Goal: Information Seeking & Learning: Find specific fact

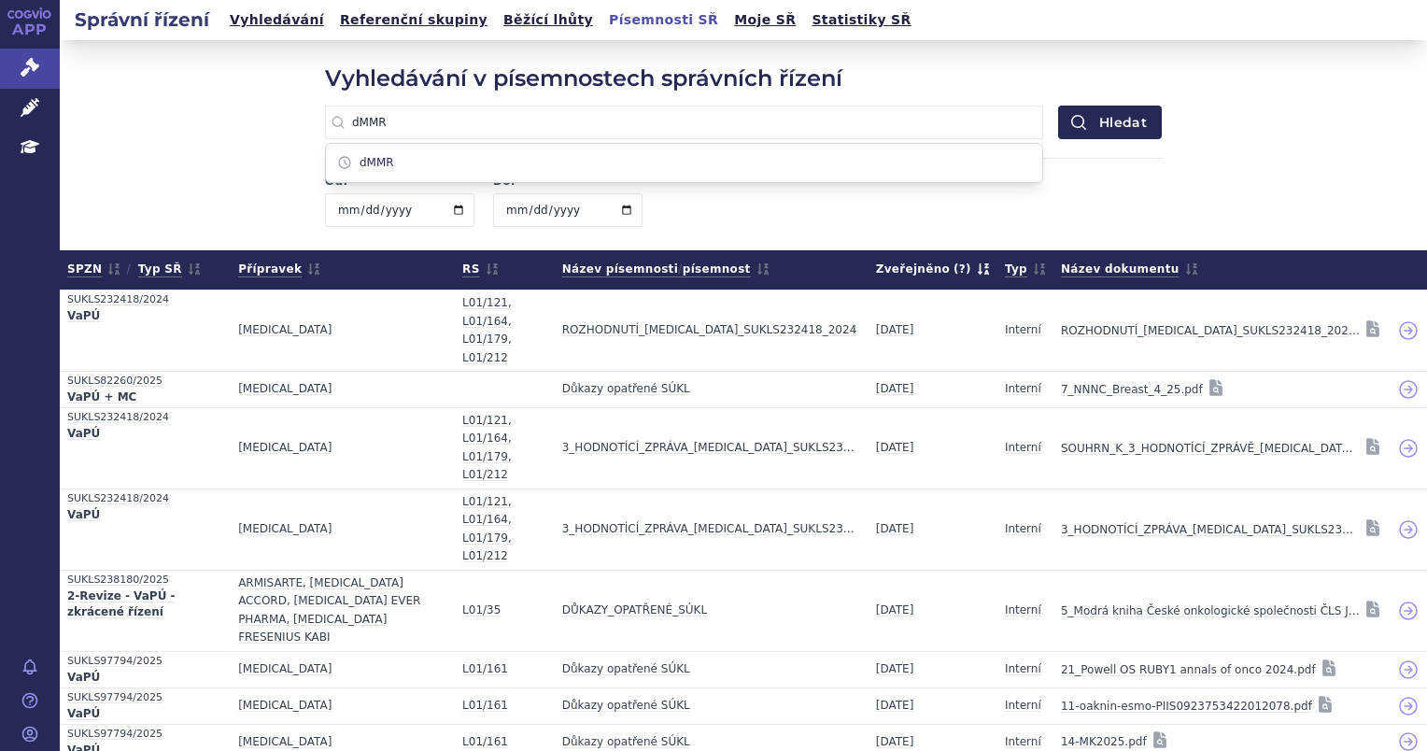
click at [1225, 136] on div "Vyhledávání v písemnostech správních řízení dMMR dMMR Hledat Od: Do: Zrušit čas…" at bounding box center [743, 144] width 1367 height 209
click at [358, 123] on input "dMMR" at bounding box center [684, 123] width 718 height 34
click at [359, 122] on input "dMMR" at bounding box center [684, 123] width 718 height 34
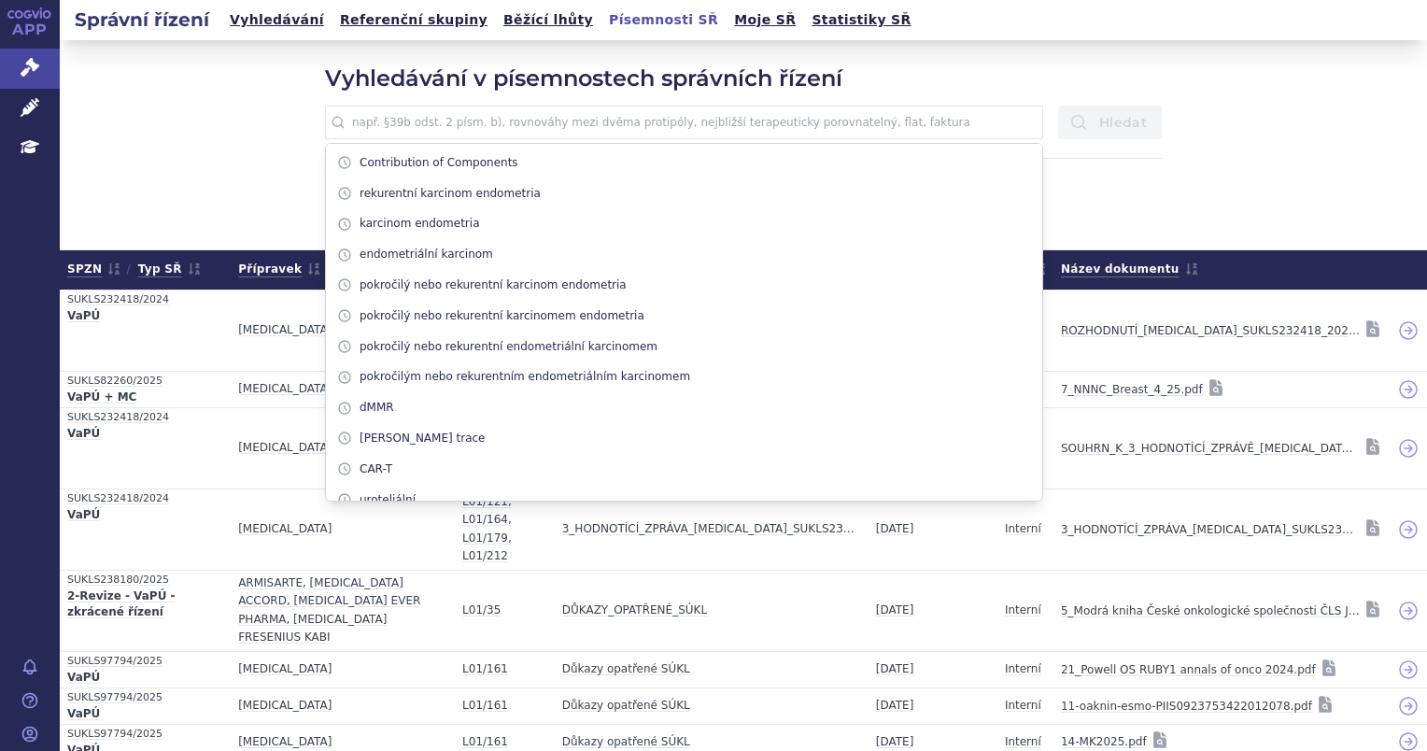
click at [269, 129] on div "Vyhledávání v písemnostech správních řízení Contribution of Components rekurent…" at bounding box center [743, 144] width 1367 height 209
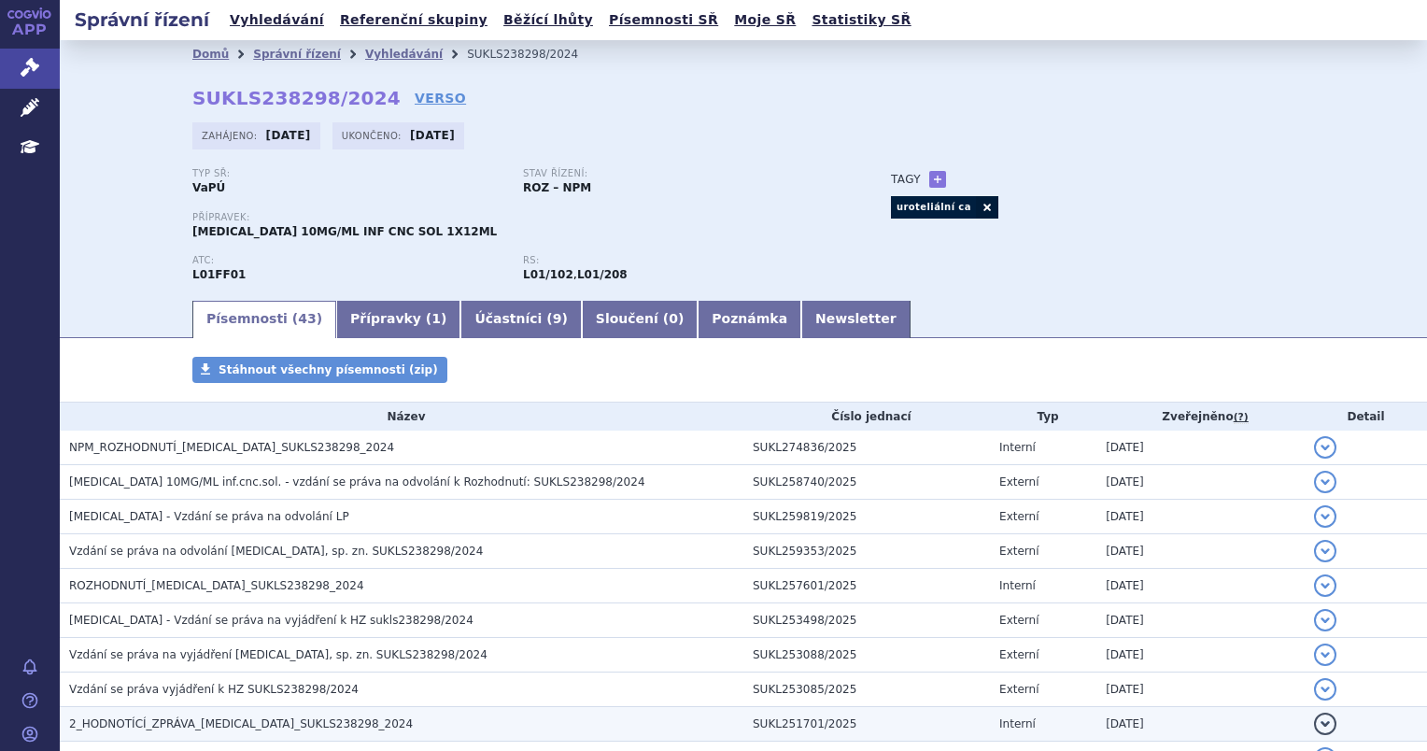
click at [270, 721] on span "2_HODNOTÍCÍ_ZPRÁVA_OPDIVO_SUKLS238298_2024" at bounding box center [241, 723] width 344 height 13
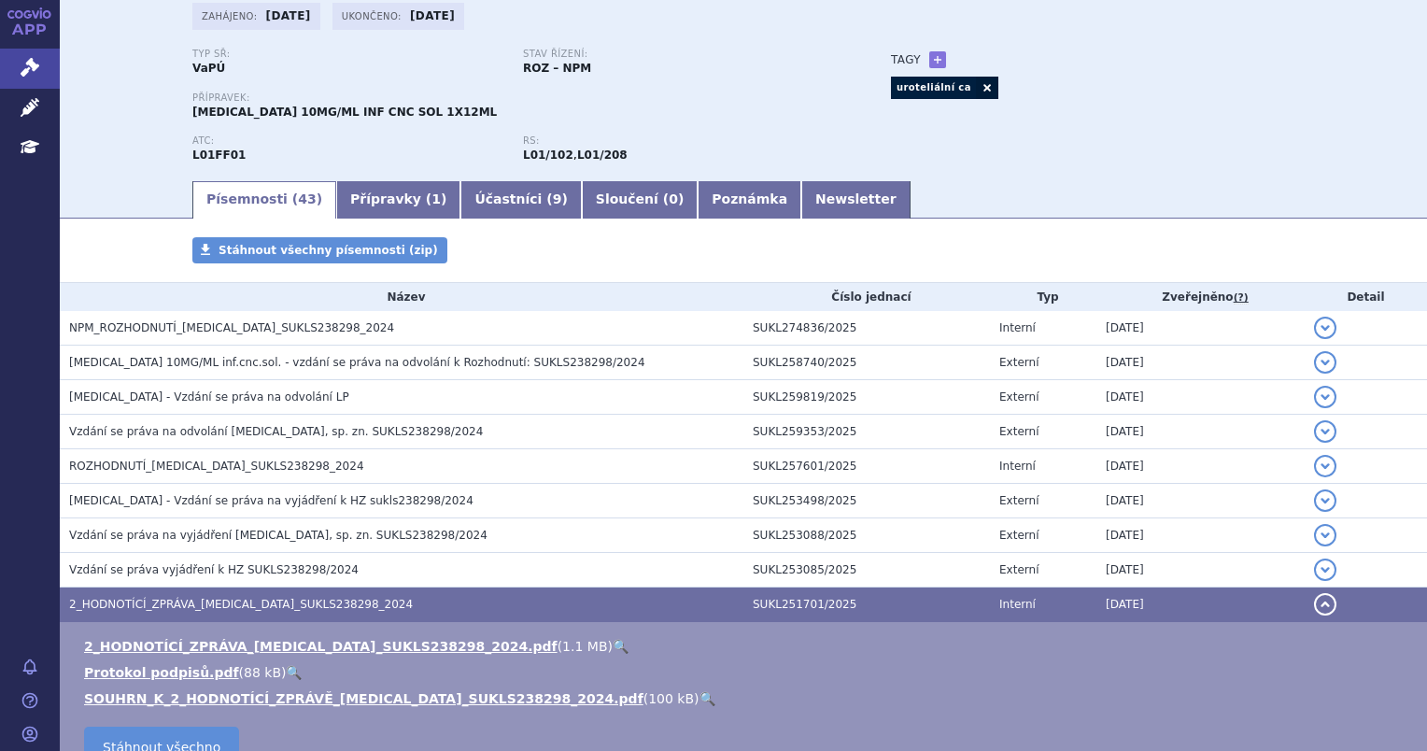
scroll to position [123, 0]
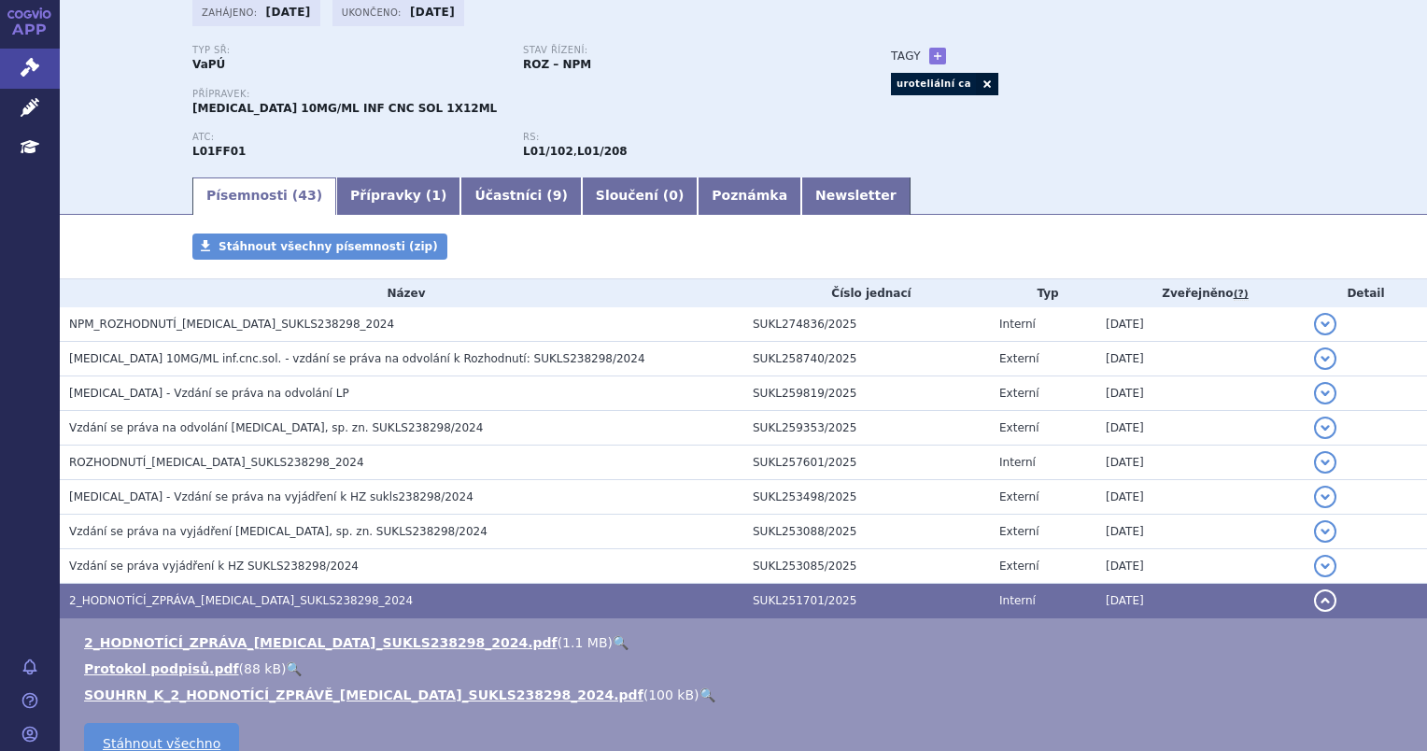
click at [699, 696] on link "🔍" at bounding box center [707, 694] width 16 height 15
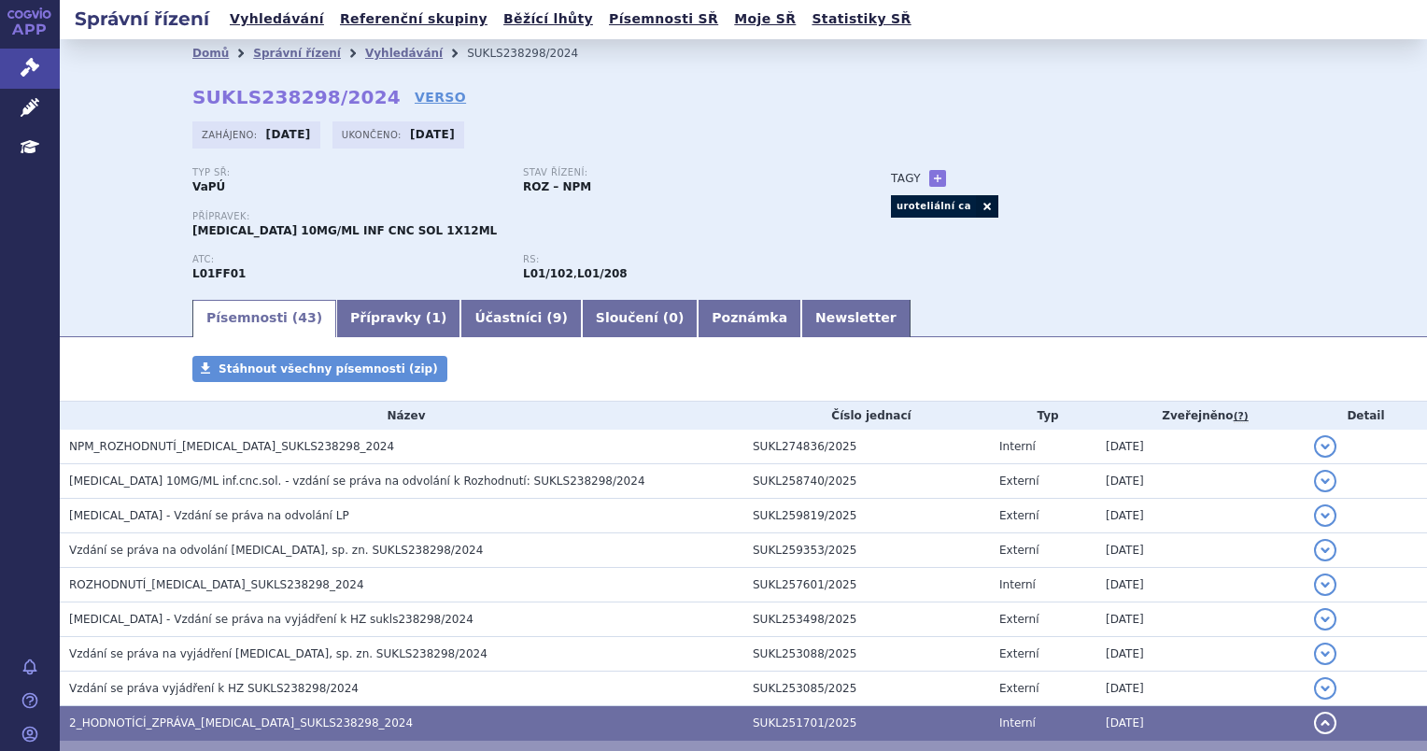
scroll to position [0, 0]
click at [365, 50] on link "Vyhledávání" at bounding box center [404, 54] width 78 height 13
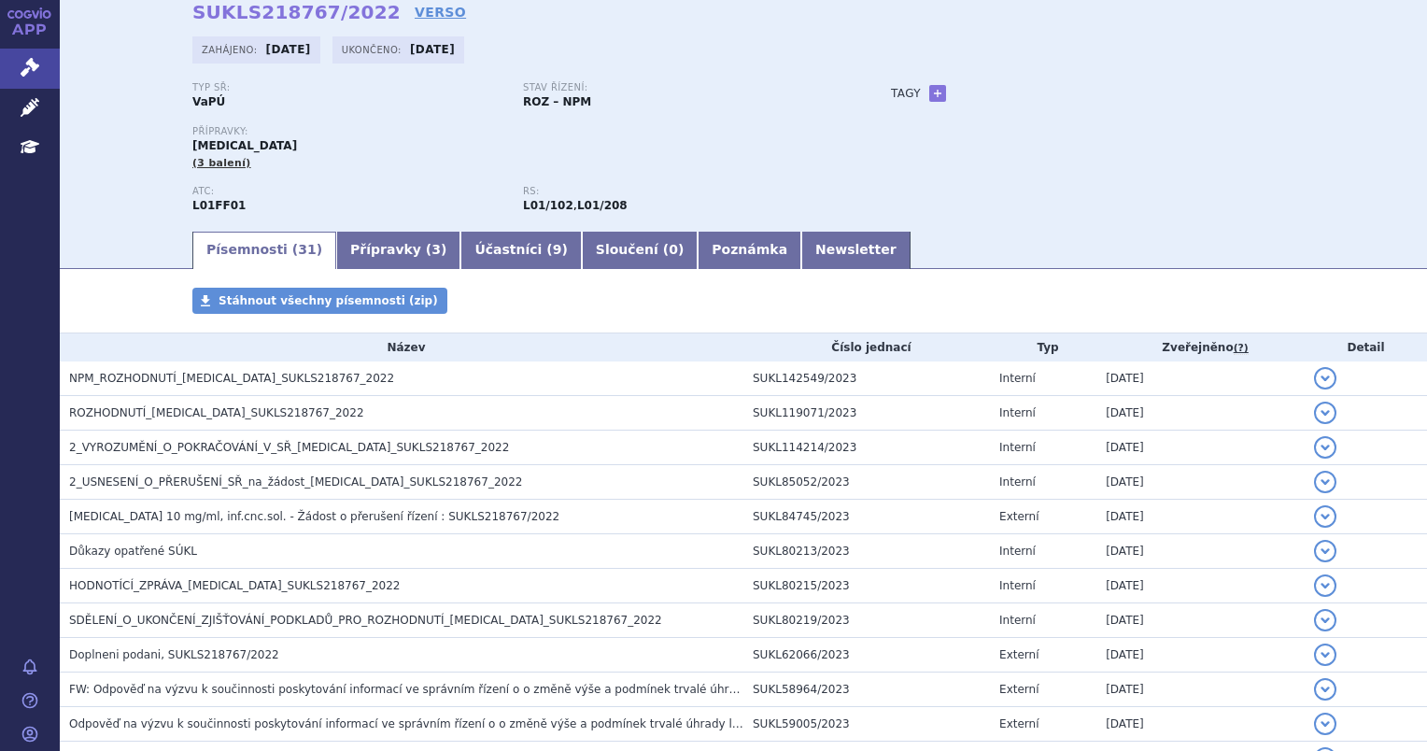
scroll to position [88, 0]
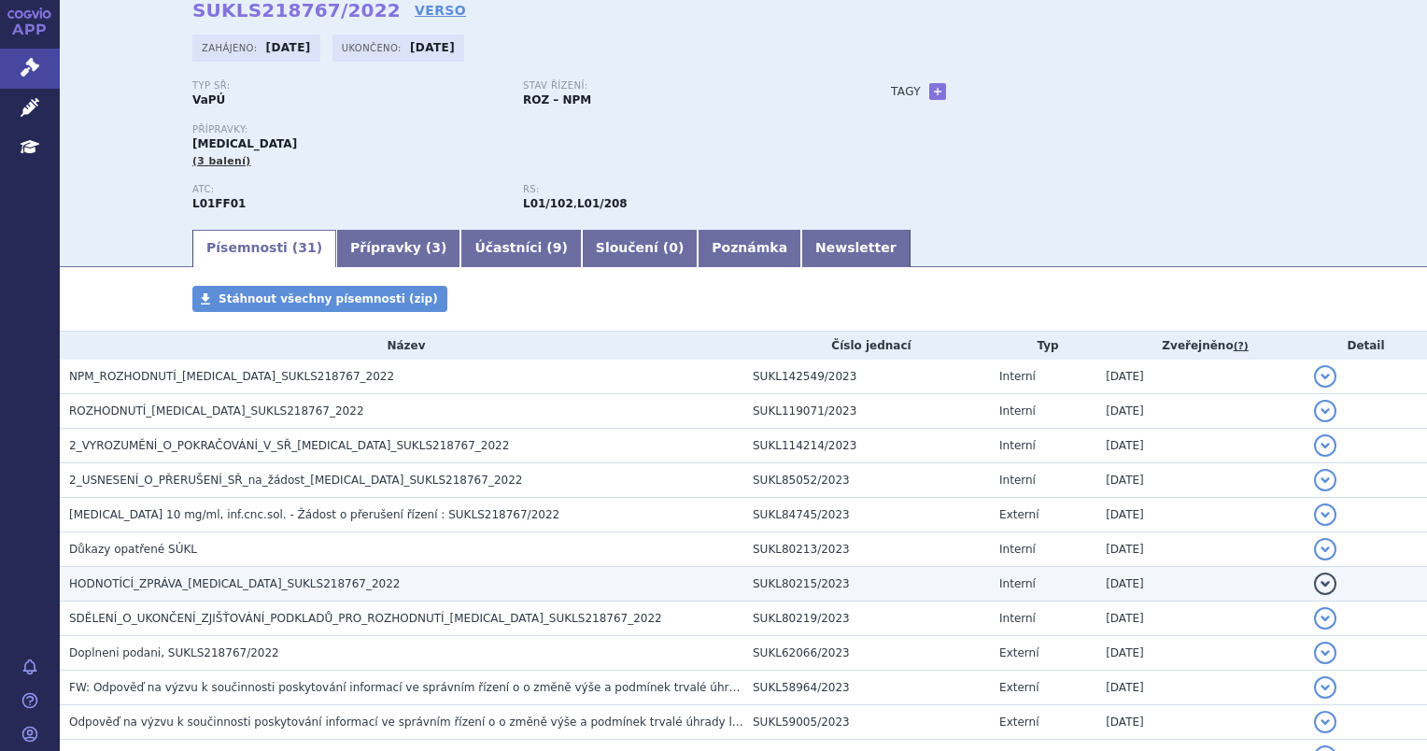
click at [508, 586] on h3 "HODNOTÍCÍ_ZPRÁVA_OPDIVO_SUKLS218767_2022" at bounding box center [406, 583] width 674 height 19
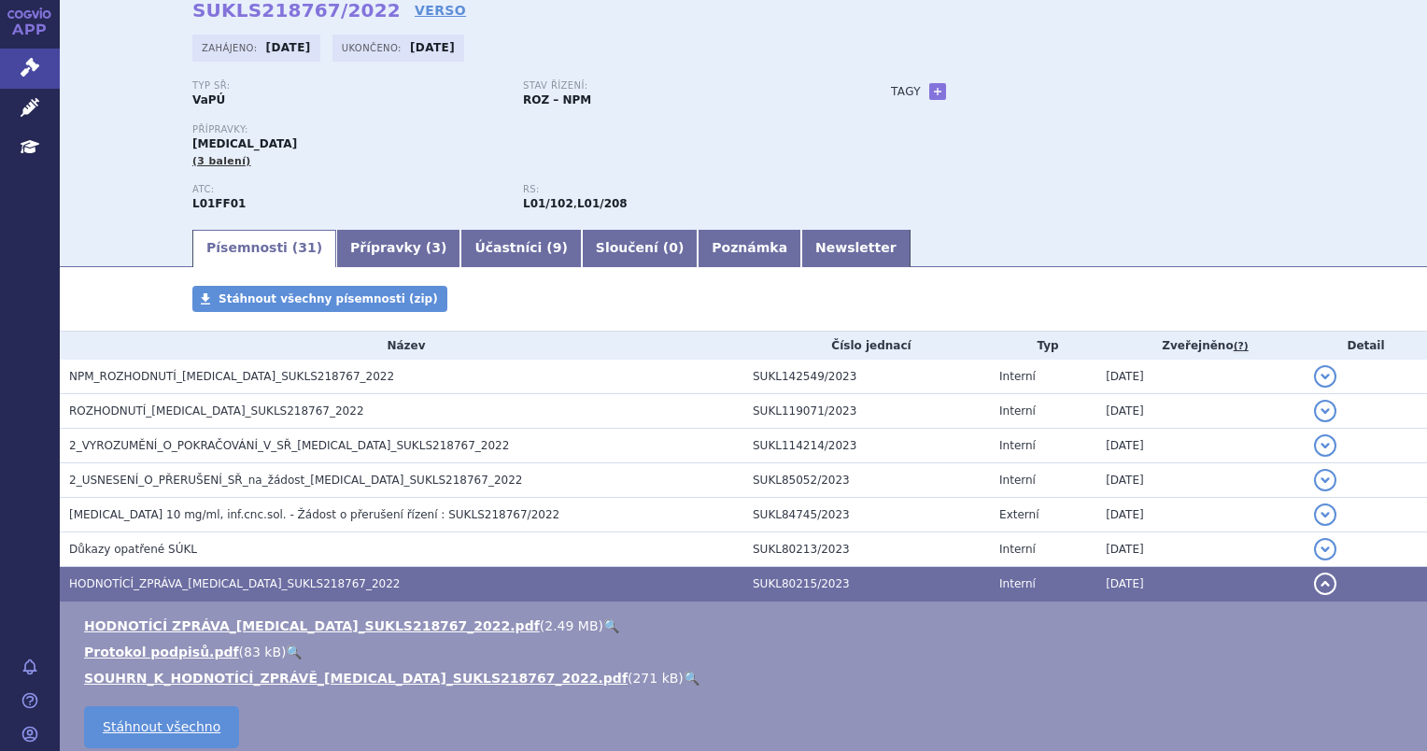
click at [603, 628] on link "🔍" at bounding box center [611, 625] width 16 height 15
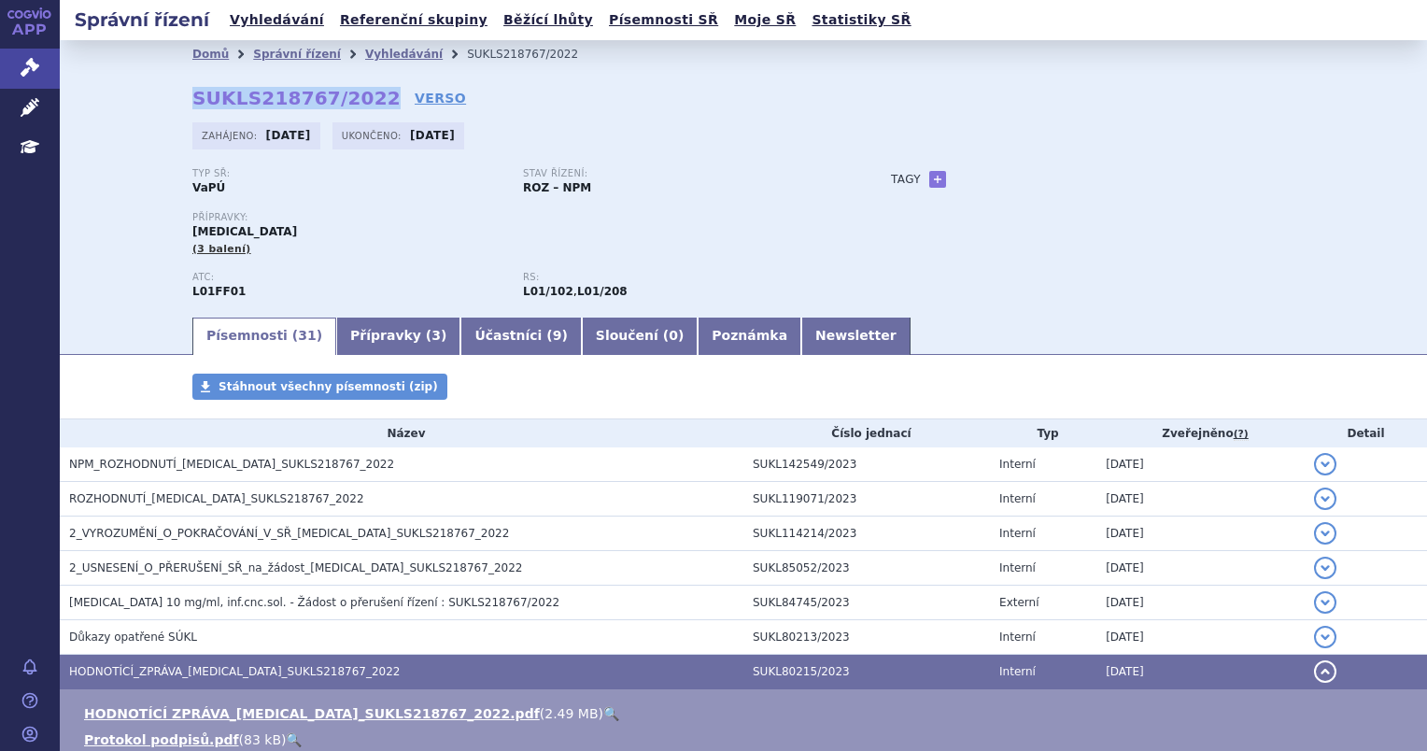
drag, startPoint x: 187, startPoint y: 97, endPoint x: 356, endPoint y: 92, distance: 169.1
click at [356, 92] on strong "SUKLS218767/2022" at bounding box center [296, 98] width 208 height 22
copy strong "SUKLS218767/2022"
click at [233, 184] on div "Typ SŘ: VaPÚ" at bounding box center [357, 182] width 331 height 28
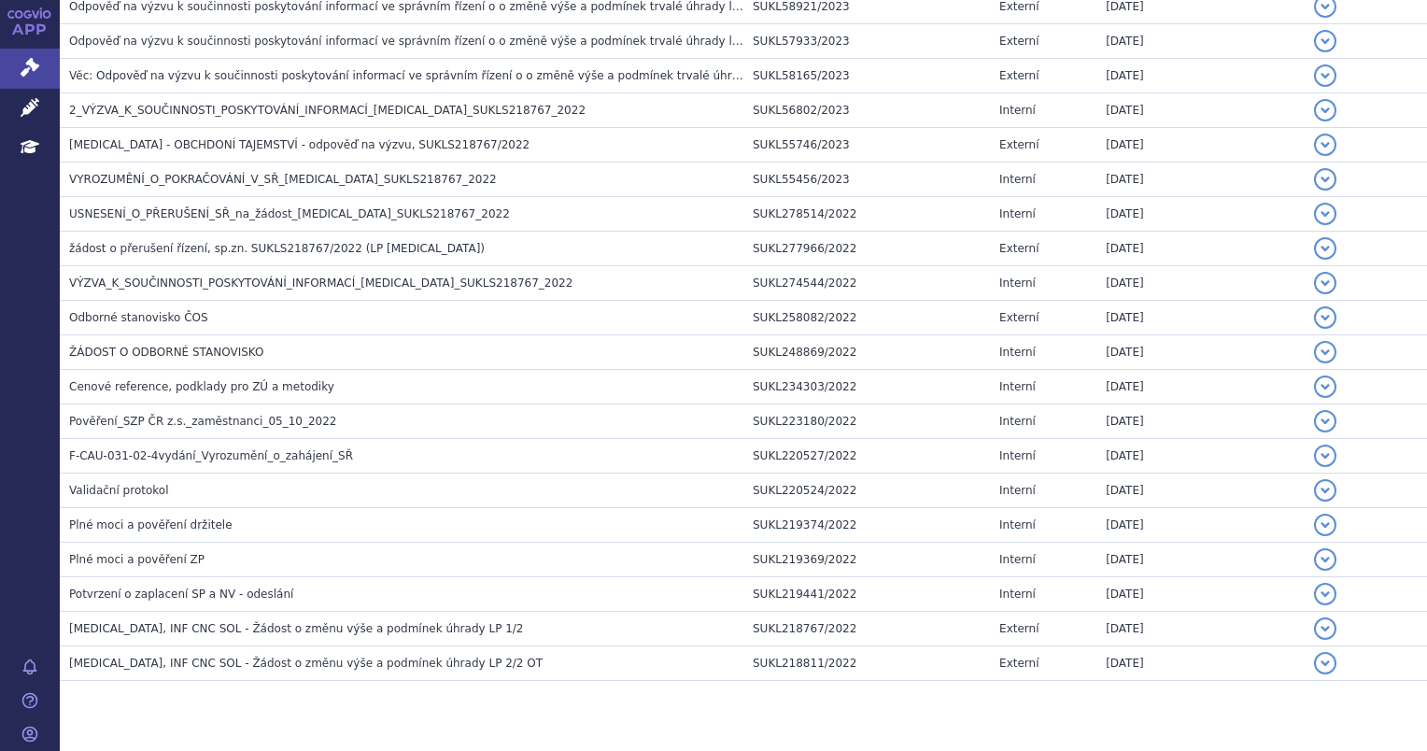
scroll to position [1042, 0]
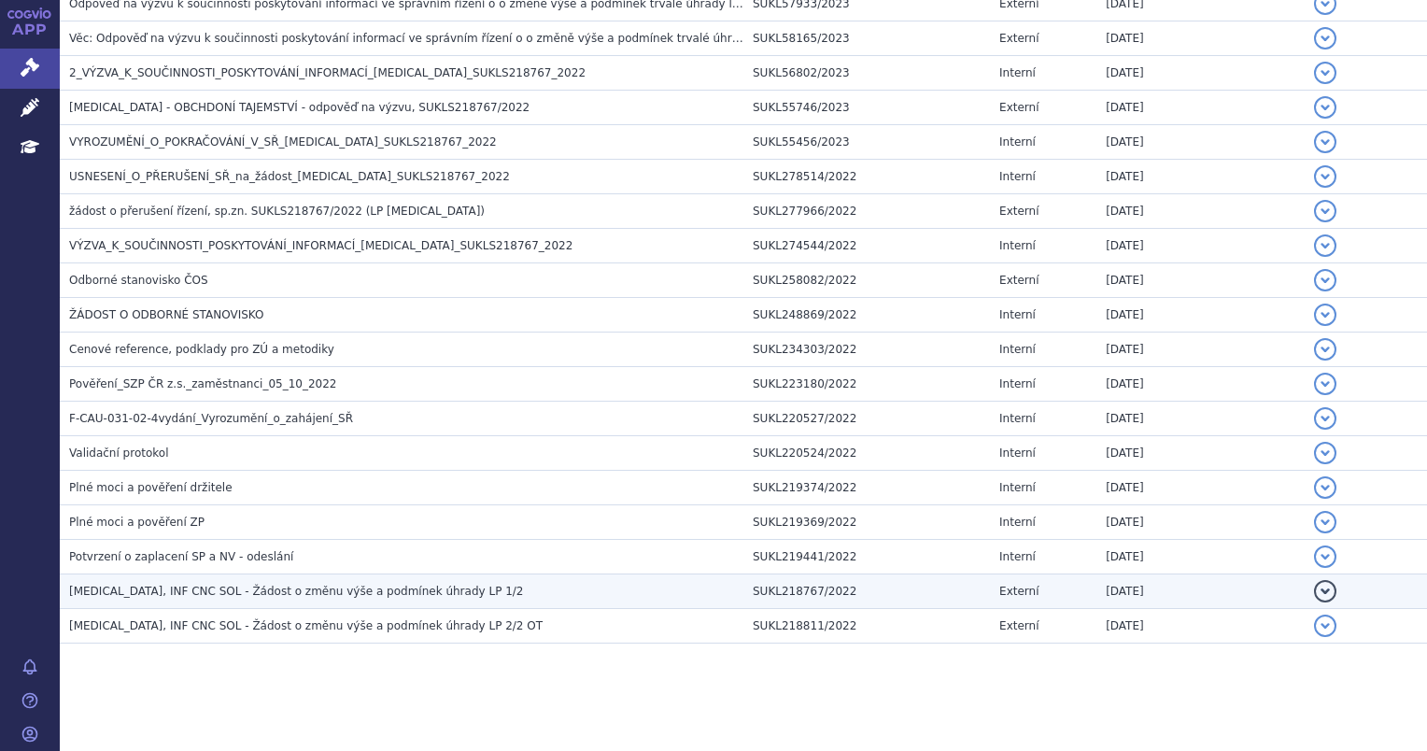
click at [533, 588] on h3 "OPDIVO, INF CNC SOL - Žádost o změnu výše a podmínek úhrady LP 1/2" at bounding box center [406, 591] width 674 height 19
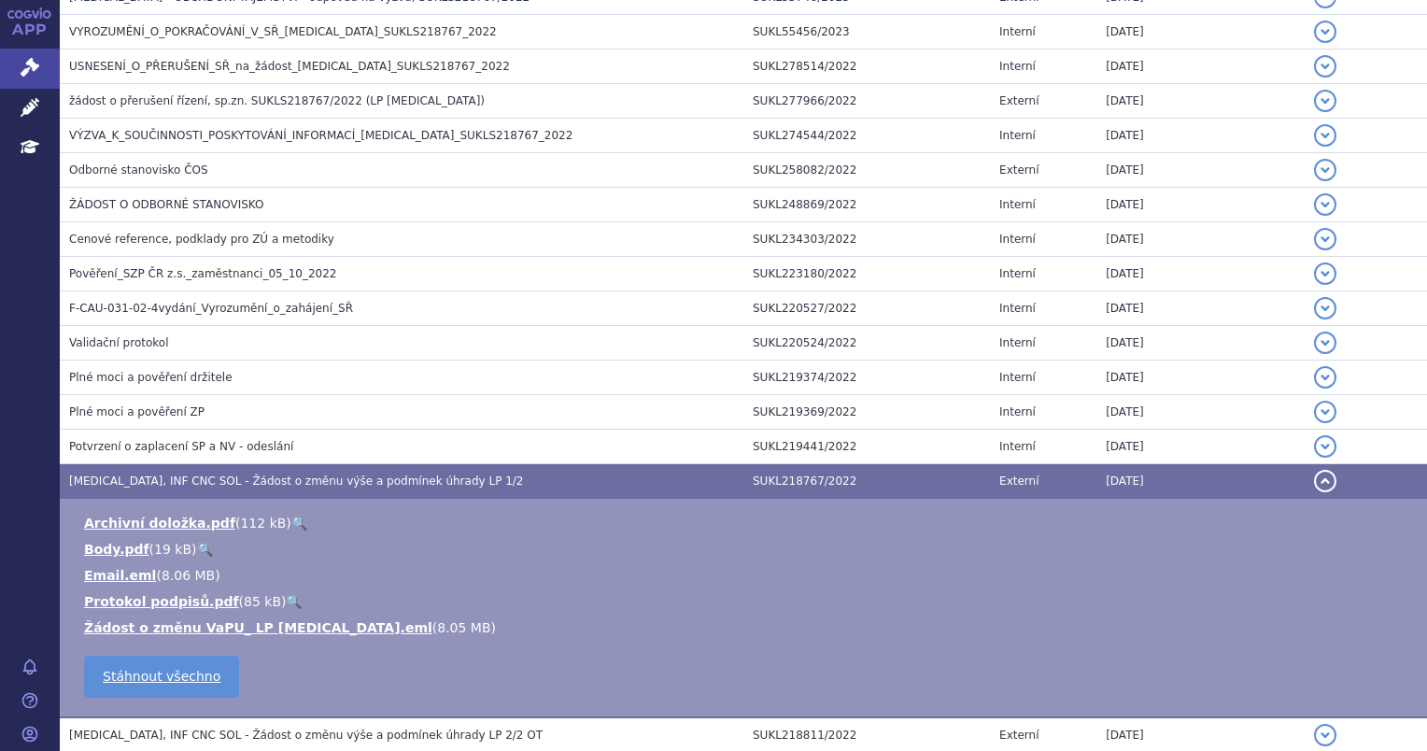
scroll to position [1021, 0]
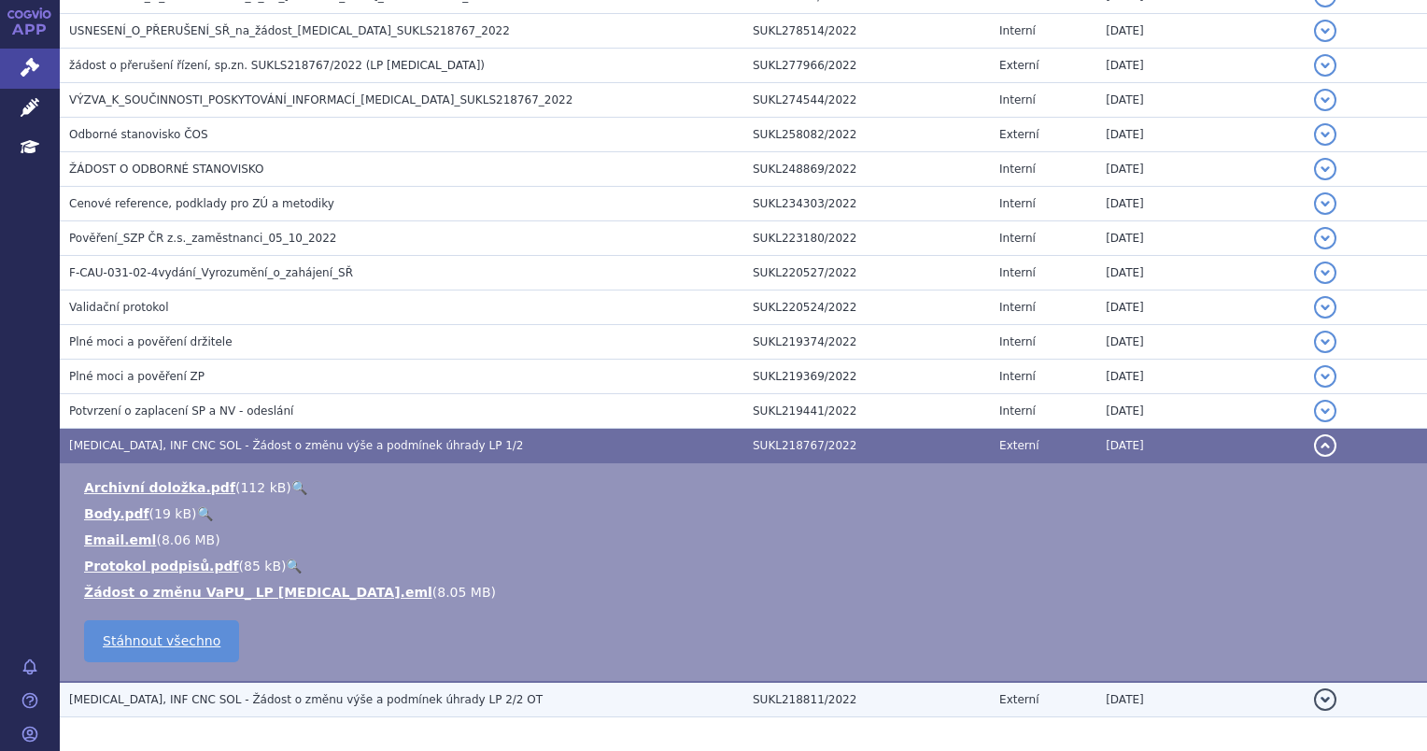
click at [531, 690] on h3 "OPDIVO, INF CNC SOL - Žádost o změnu výše a podmínek úhrady LP 2/2 OT" at bounding box center [406, 699] width 674 height 19
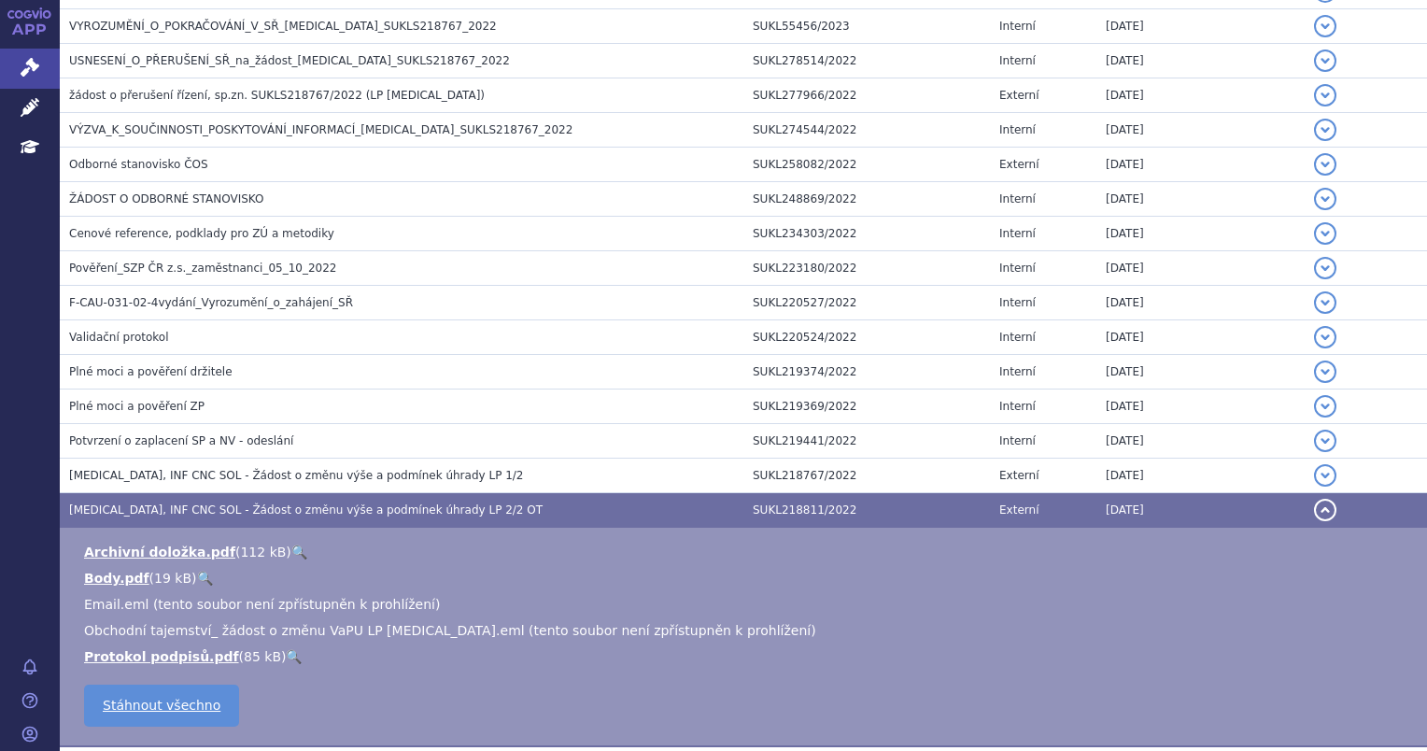
scroll to position [989, 0]
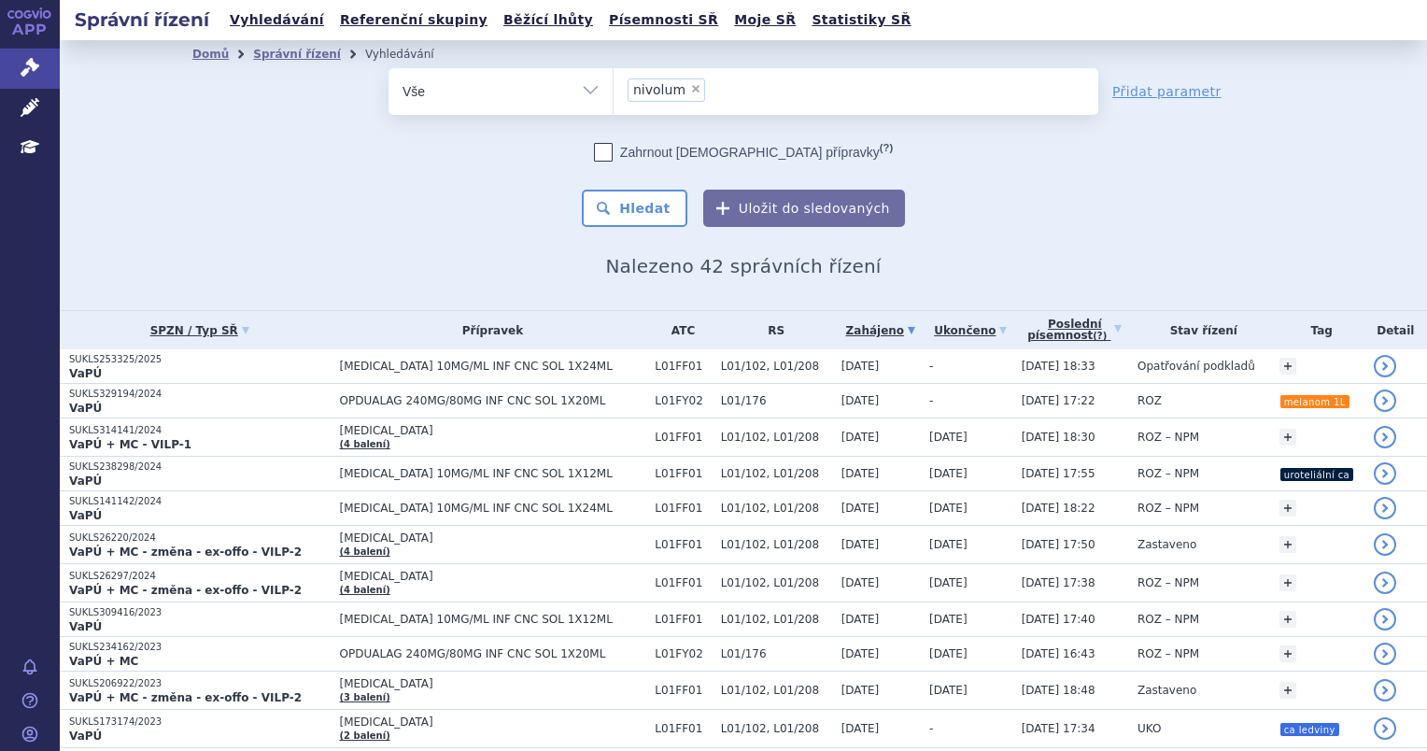
click at [690, 91] on span "×" at bounding box center [695, 88] width 11 height 11
click at [614, 91] on select "nivolum" at bounding box center [613, 90] width 1 height 47
select select
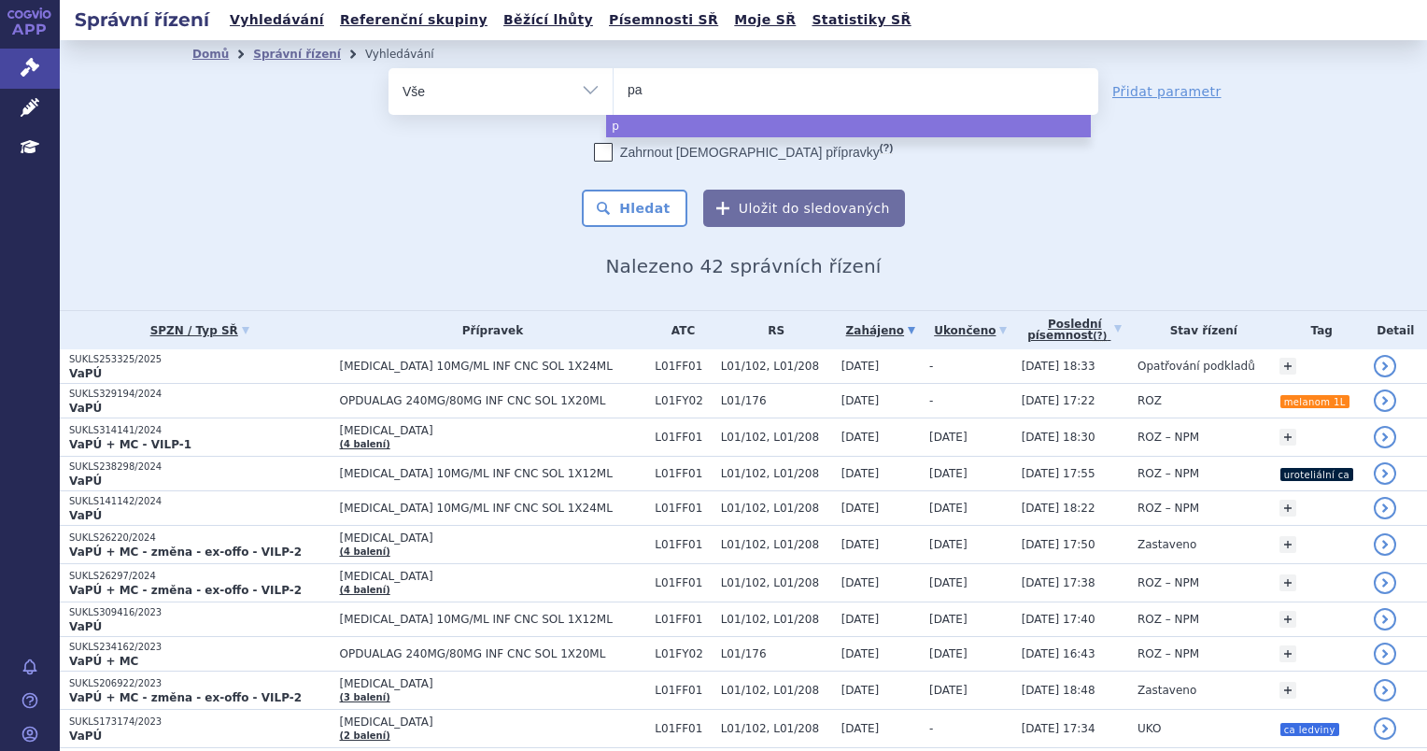
type input "pad"
type input "padc"
type input "padcev"
select select "[MEDICAL_DATA]"
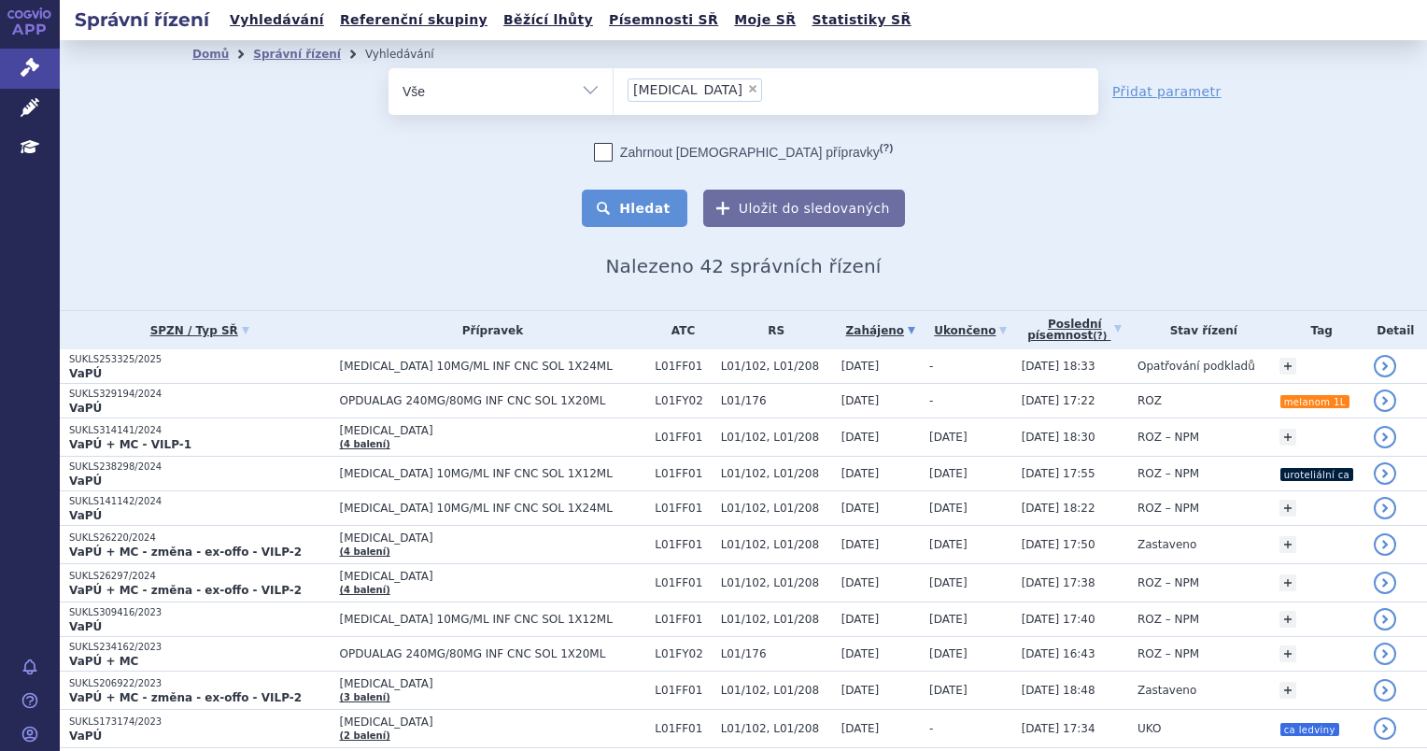
click at [640, 222] on button "Hledat" at bounding box center [635, 208] width 106 height 37
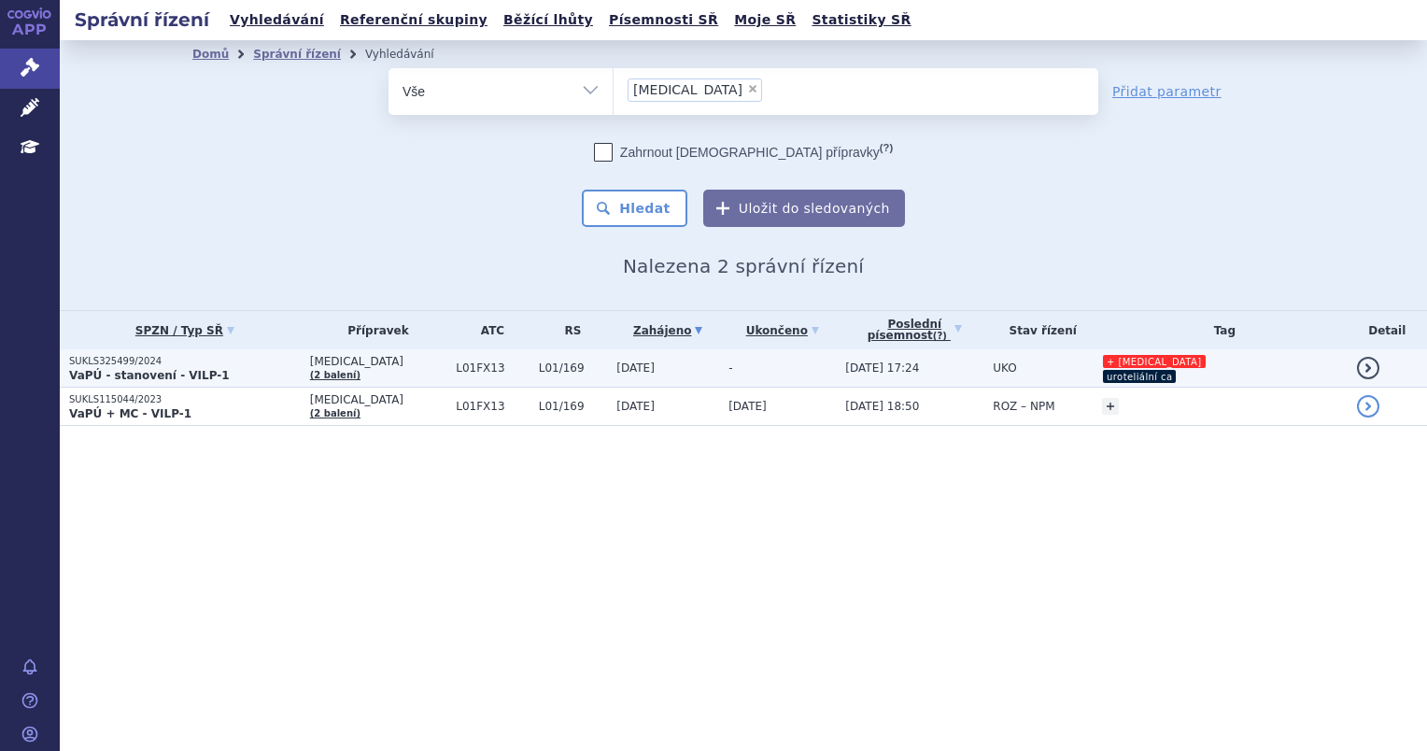
click at [571, 369] on span "L01/169" at bounding box center [573, 367] width 69 height 13
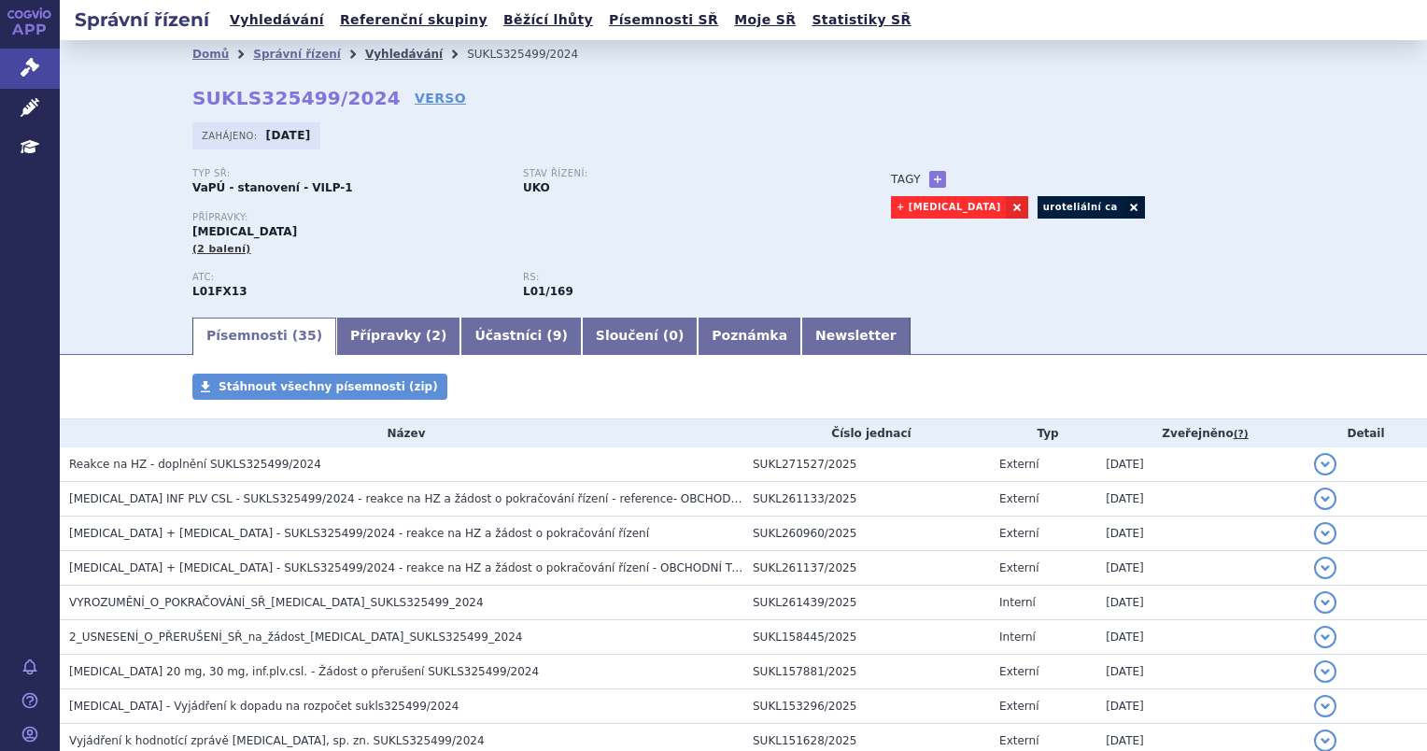
click at [388, 51] on link "Vyhledávání" at bounding box center [404, 54] width 78 height 13
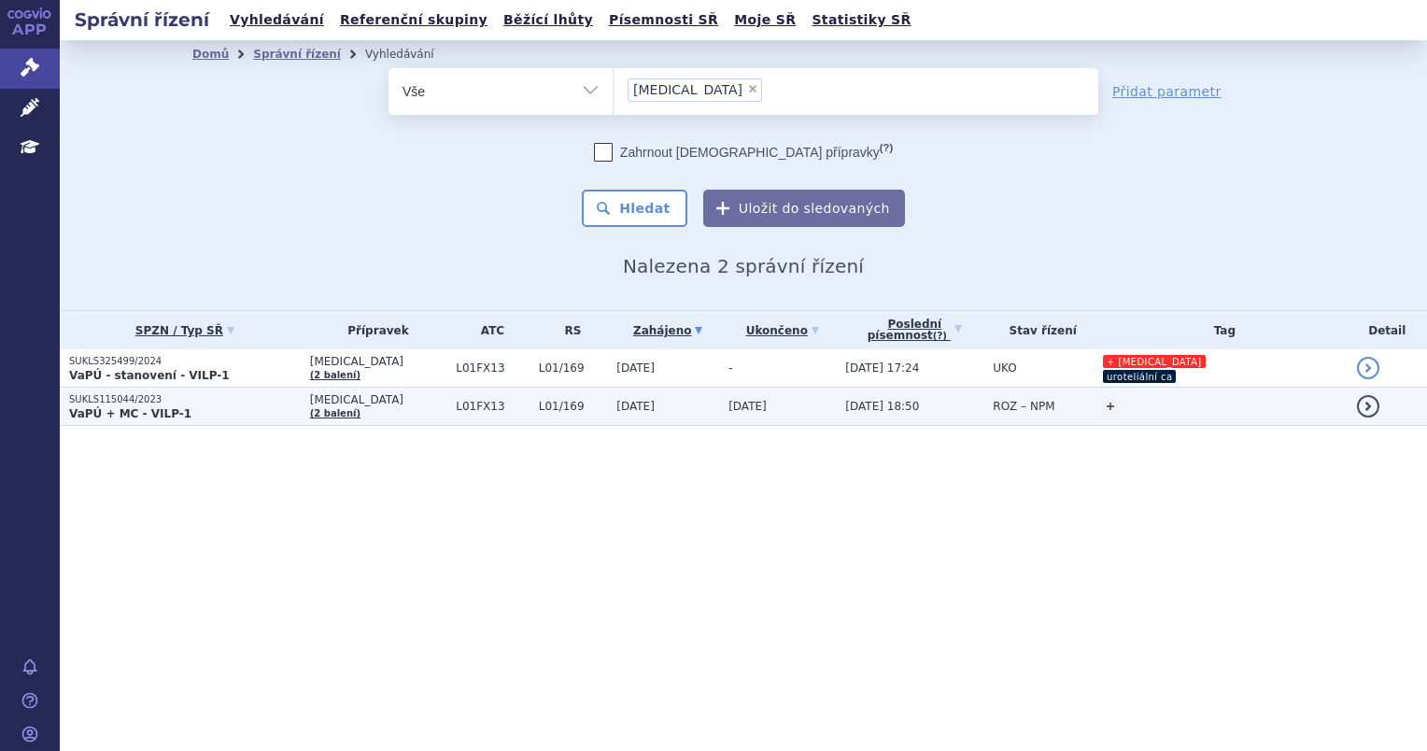
click at [484, 411] on span "L01FX13" at bounding box center [492, 406] width 73 height 13
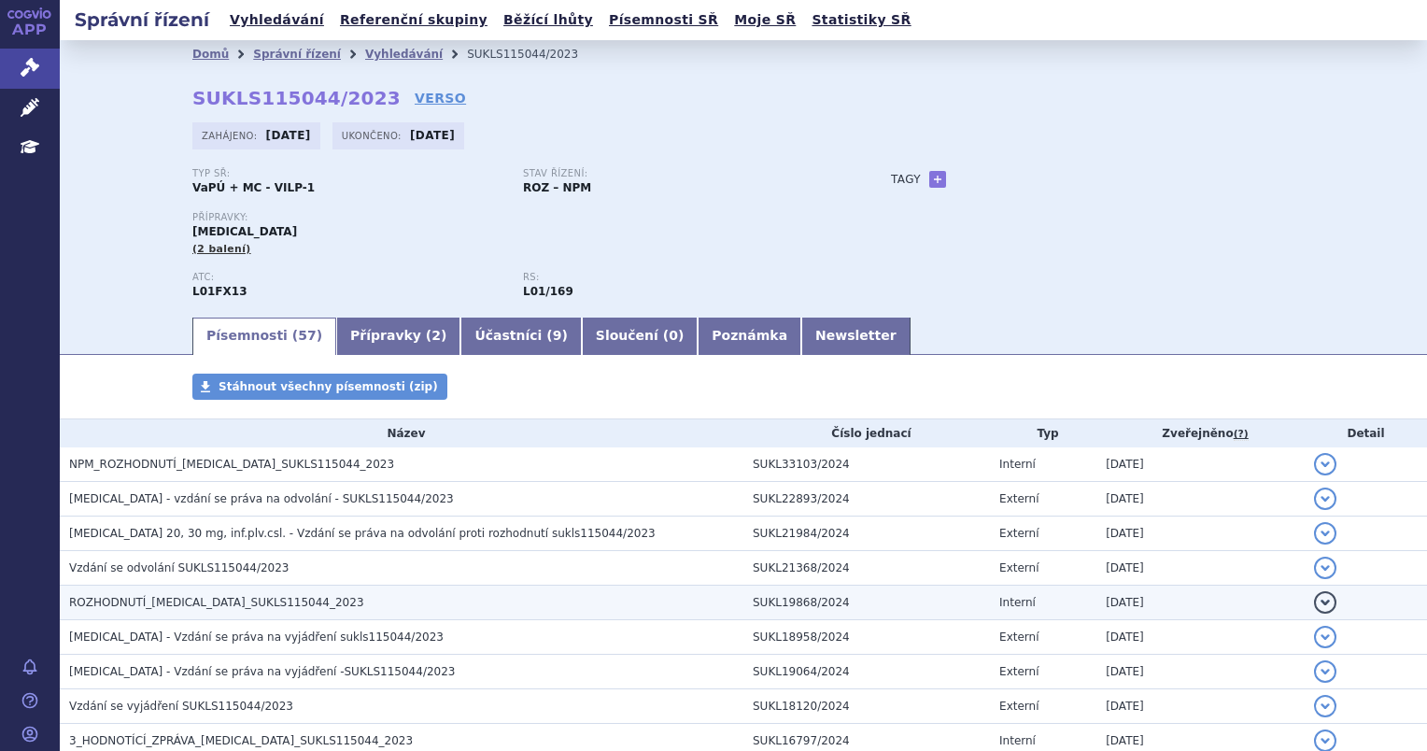
click at [396, 598] on h3 "ROZHODNUTÍ_[MEDICAL_DATA]_SUKLS115044_2023" at bounding box center [406, 602] width 674 height 19
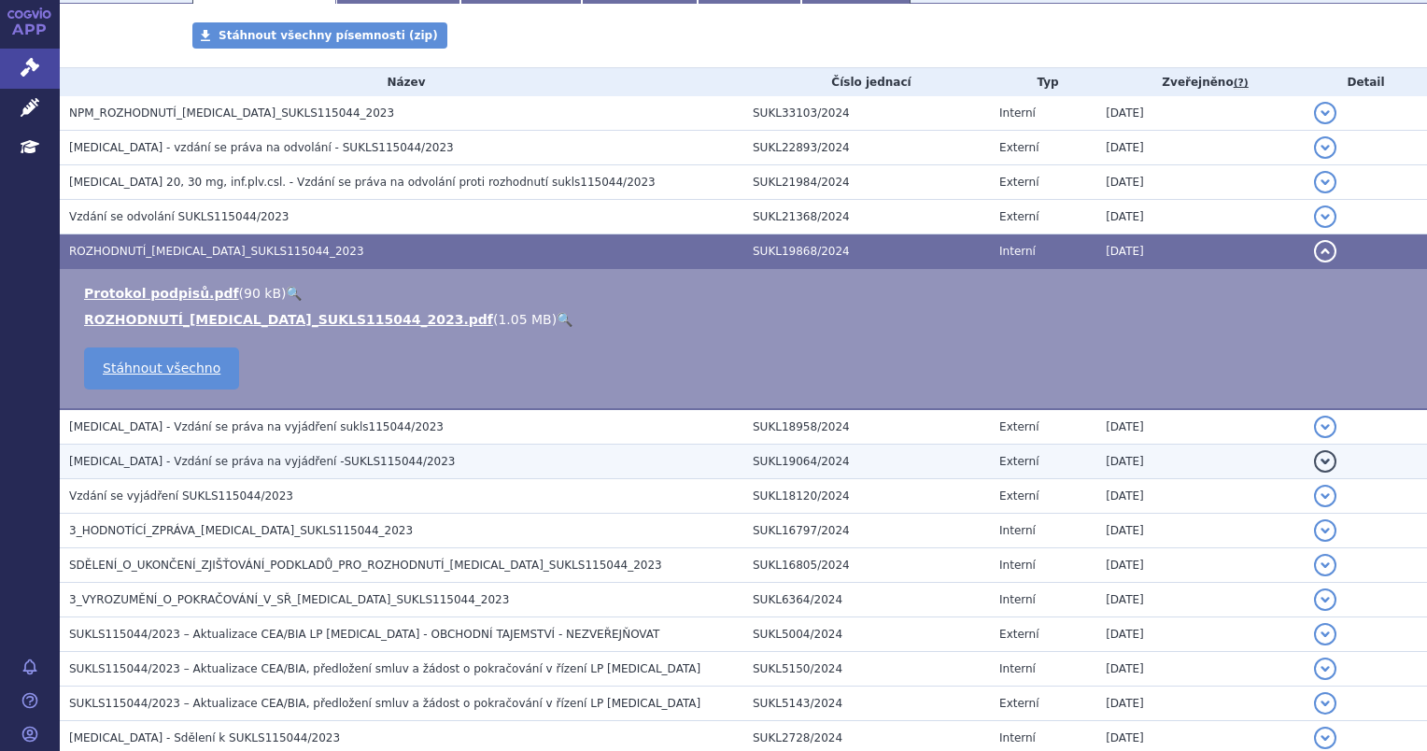
scroll to position [374, 0]
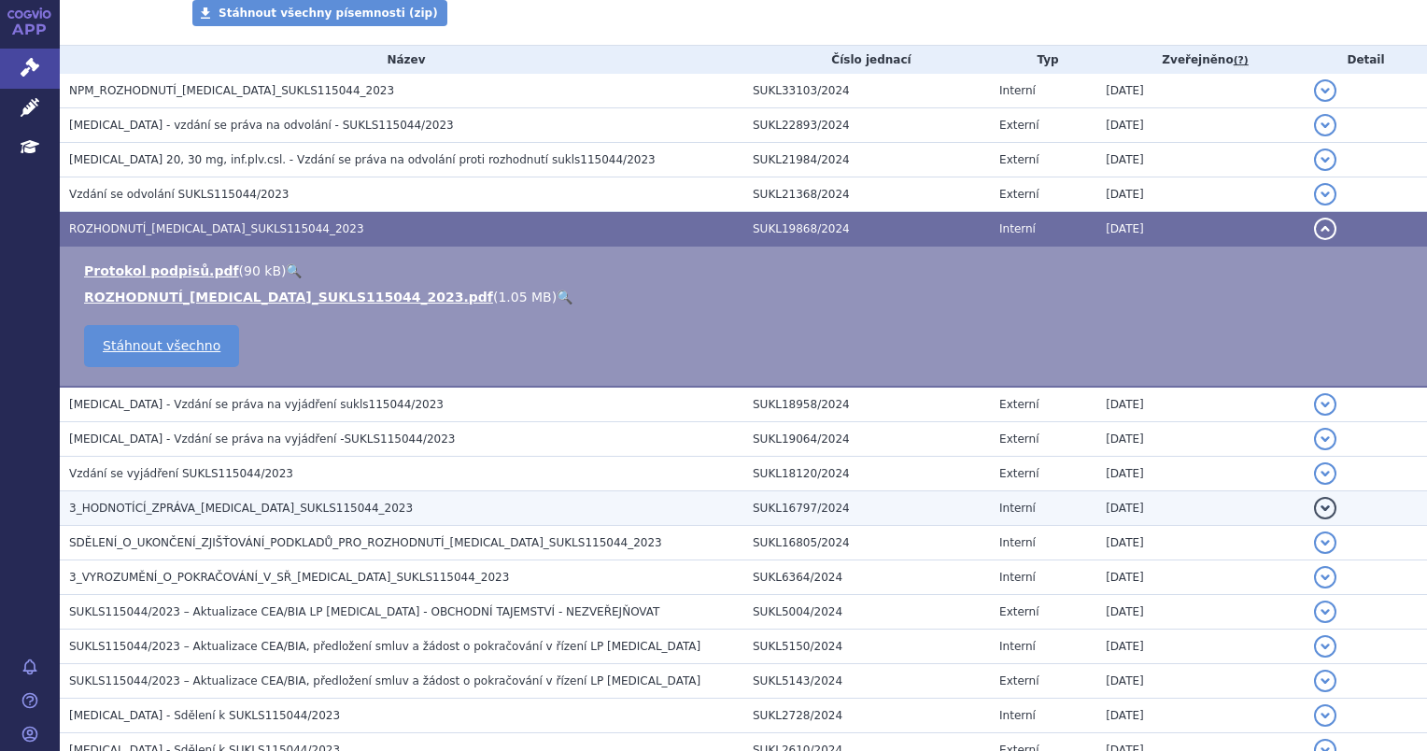
click at [408, 514] on h3 "3_HODNOTÍCÍ_ZPRÁVA_[MEDICAL_DATA]_SUKLS115044_2023" at bounding box center [406, 508] width 674 height 19
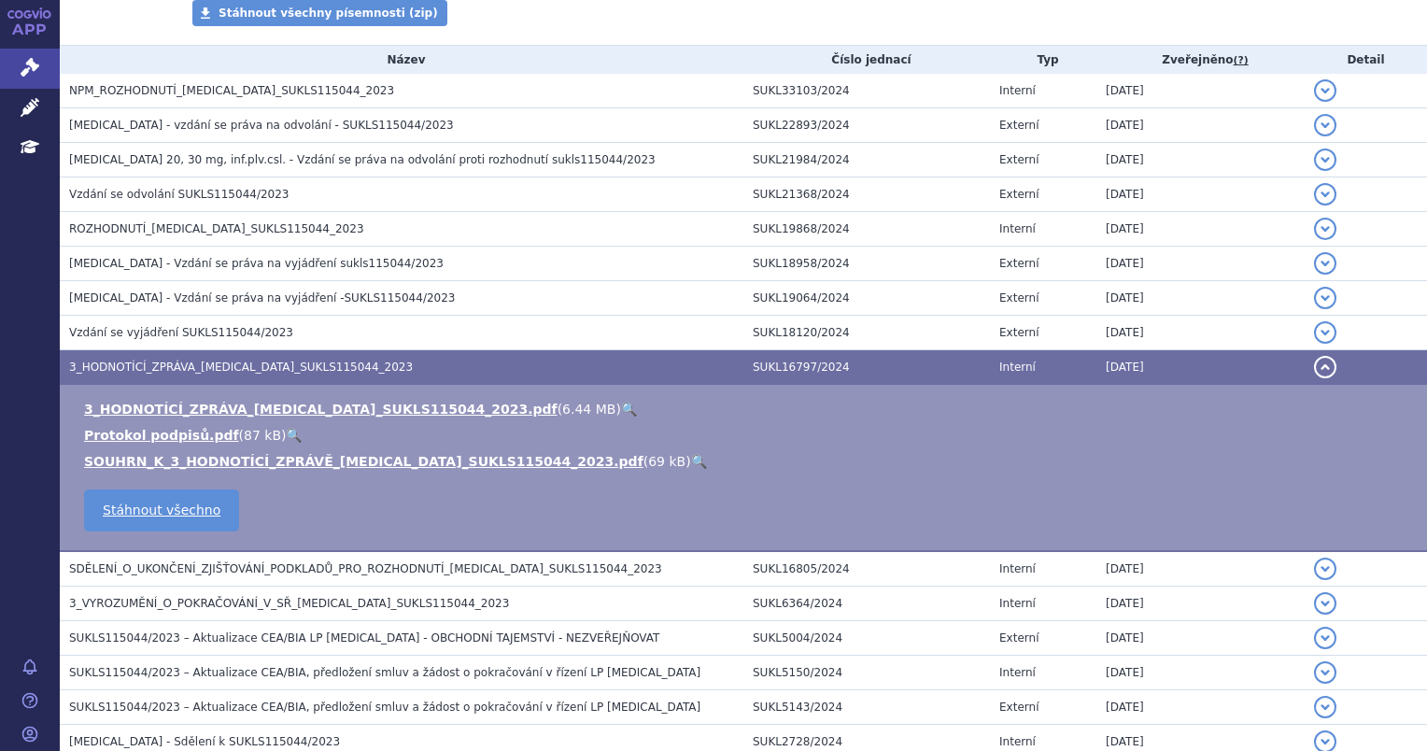
click at [691, 464] on link "🔍" at bounding box center [699, 461] width 16 height 15
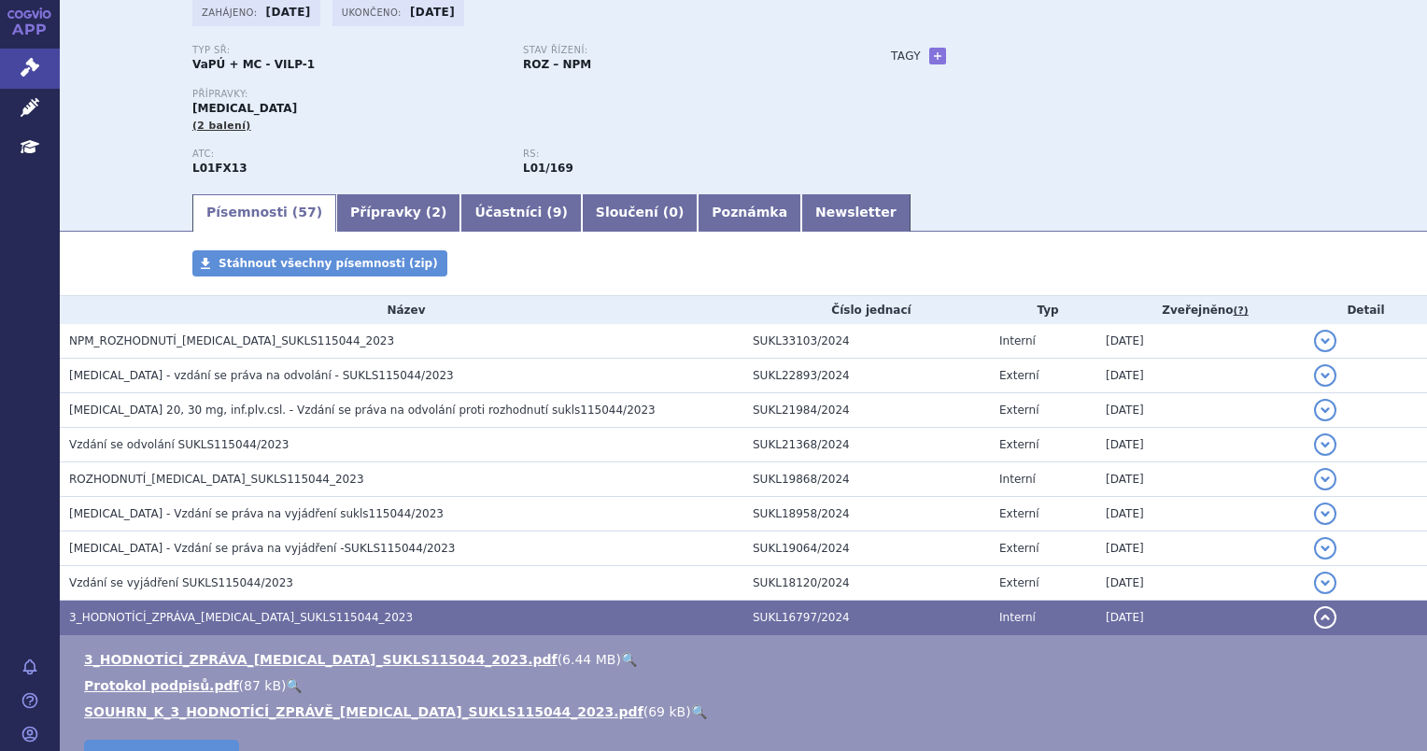
scroll to position [0, 0]
